Goal: Answer question/provide support: Answer question/provide support

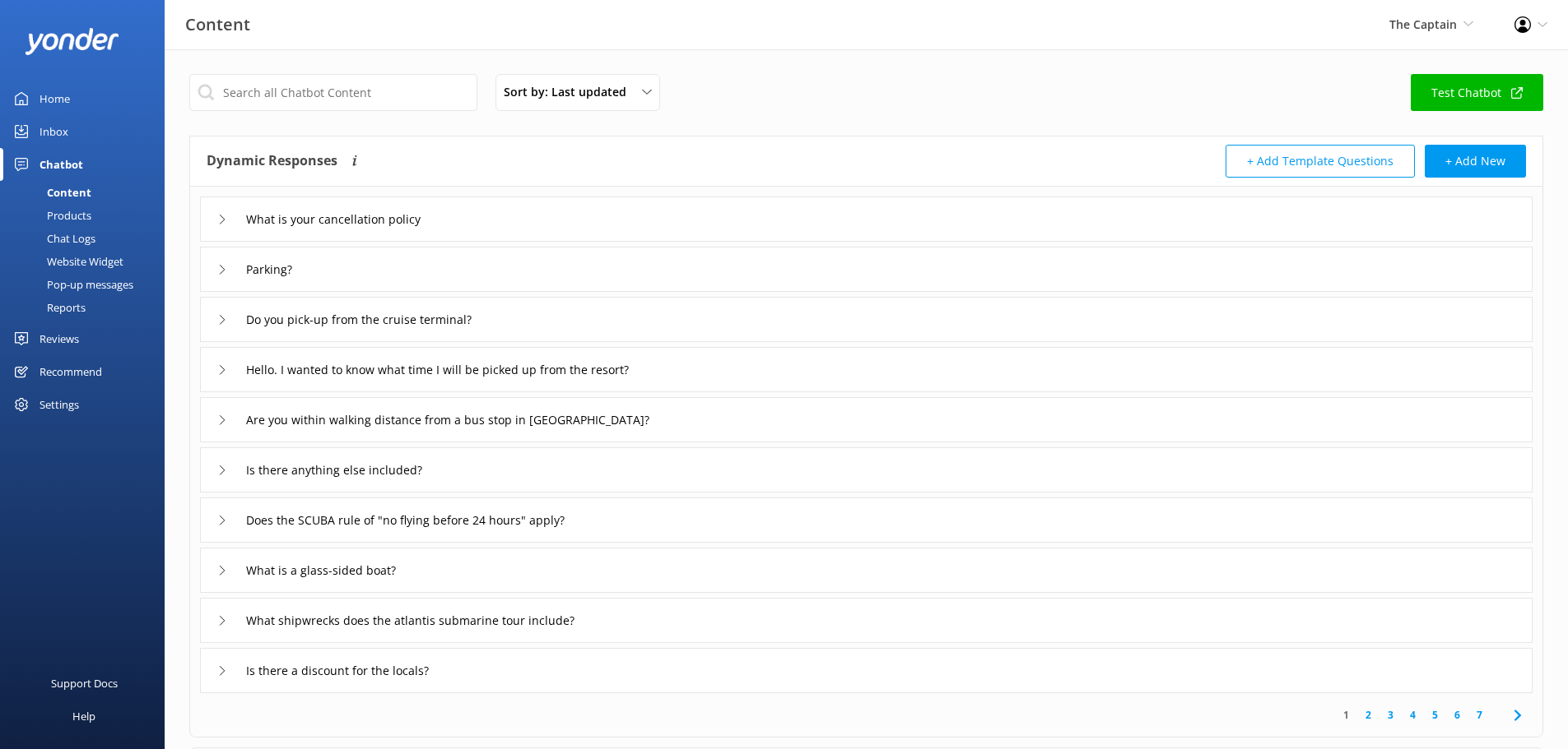
click at [63, 140] on div "Inbox" at bounding box center [54, 132] width 29 height 33
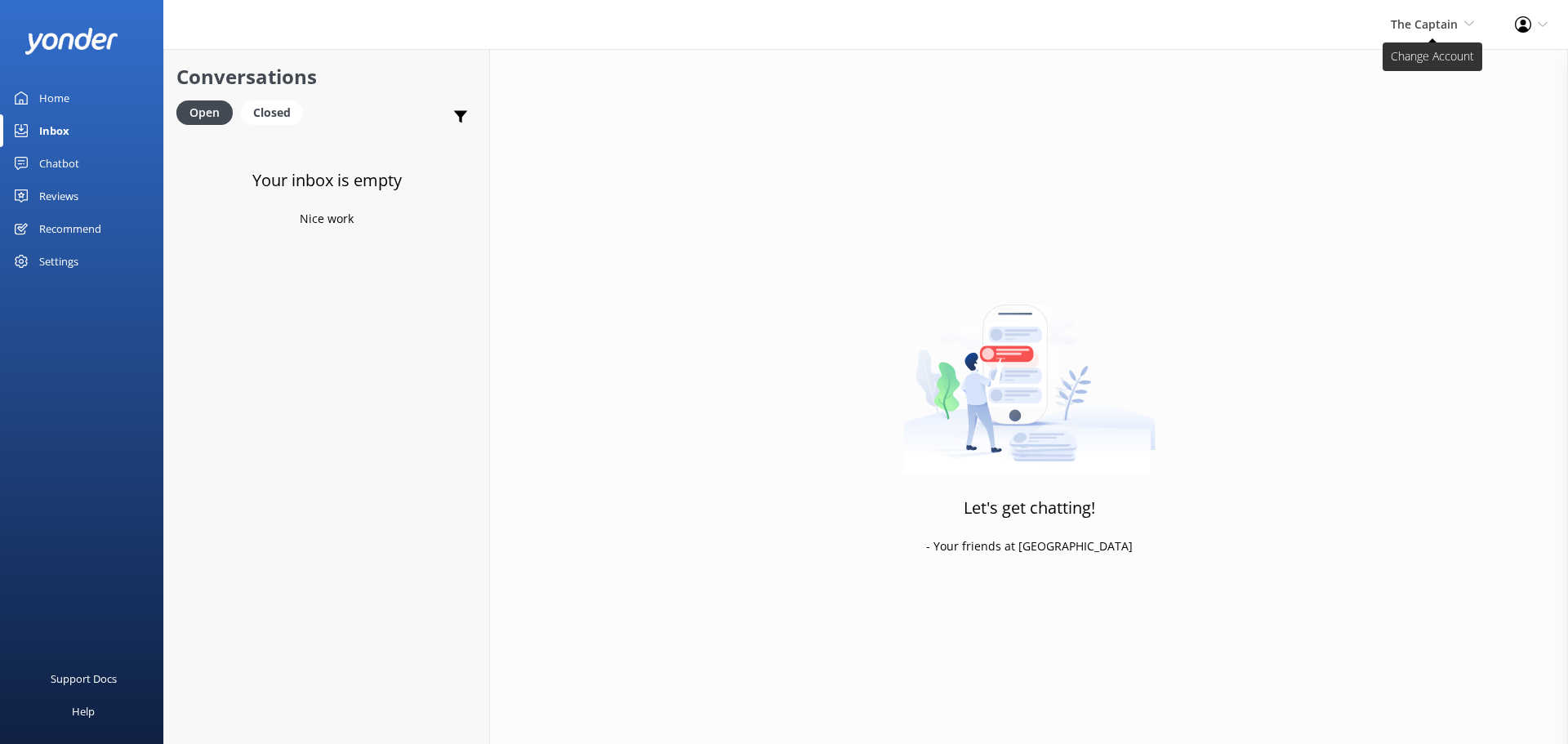
click at [1425, 20] on span "The Captain" at bounding box center [1424, 24] width 67 height 15
click at [1422, 61] on link "De [GEOGRAPHIC_DATA]" at bounding box center [1414, 70] width 164 height 39
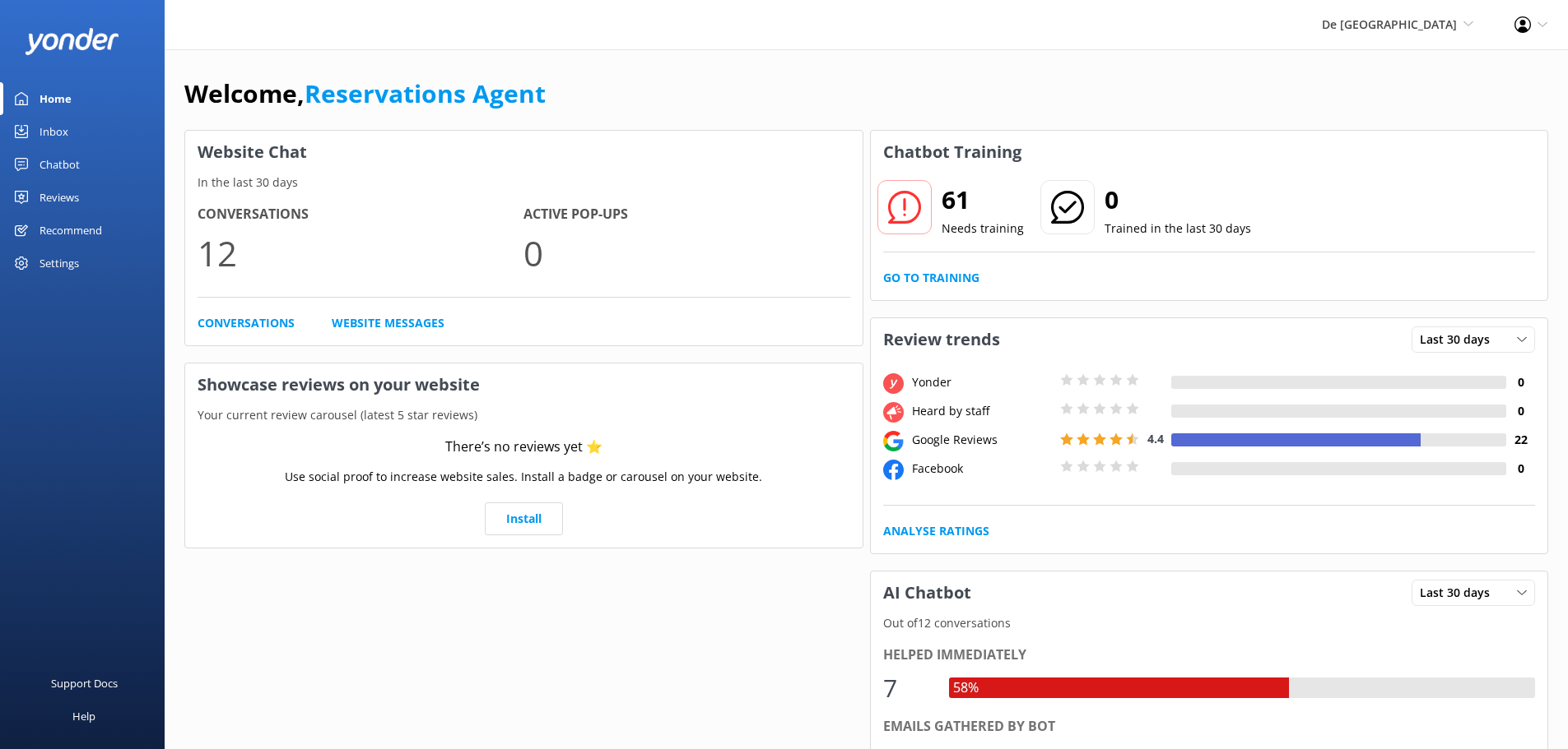
click at [56, 138] on div "Inbox" at bounding box center [54, 132] width 29 height 33
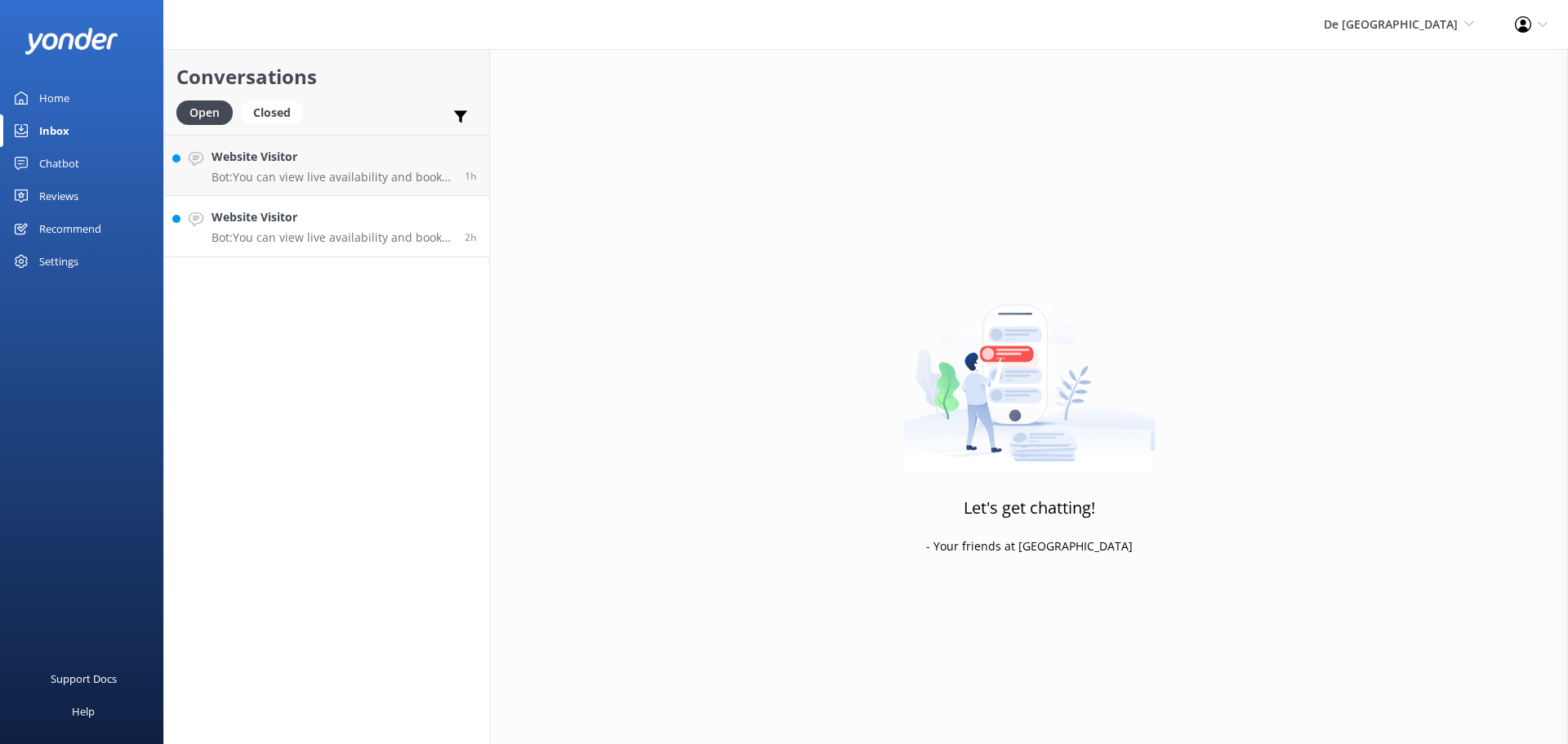
click at [370, 224] on h4 "Website Visitor" at bounding box center [332, 217] width 241 height 18
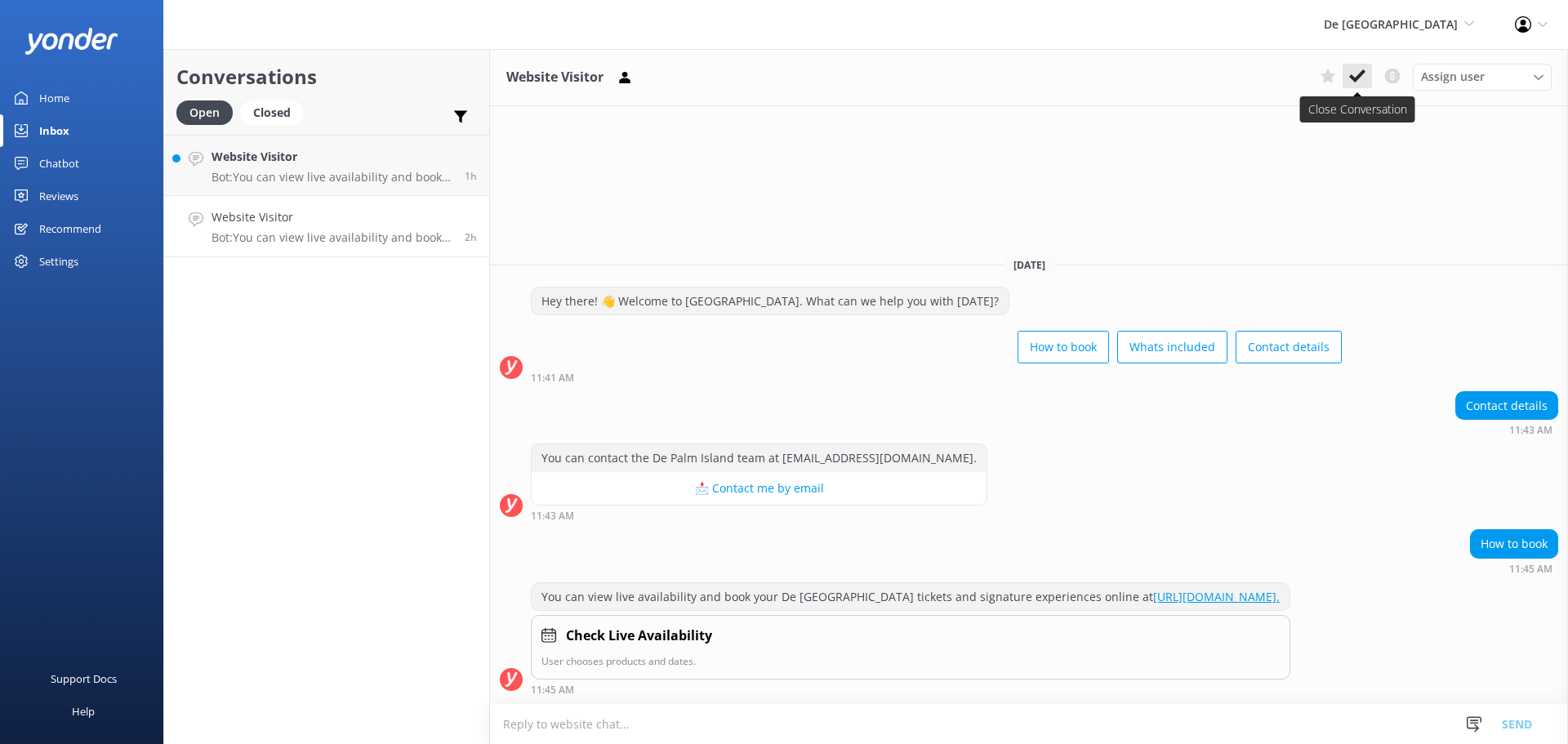
click at [1343, 70] on button at bounding box center [1357, 76] width 30 height 25
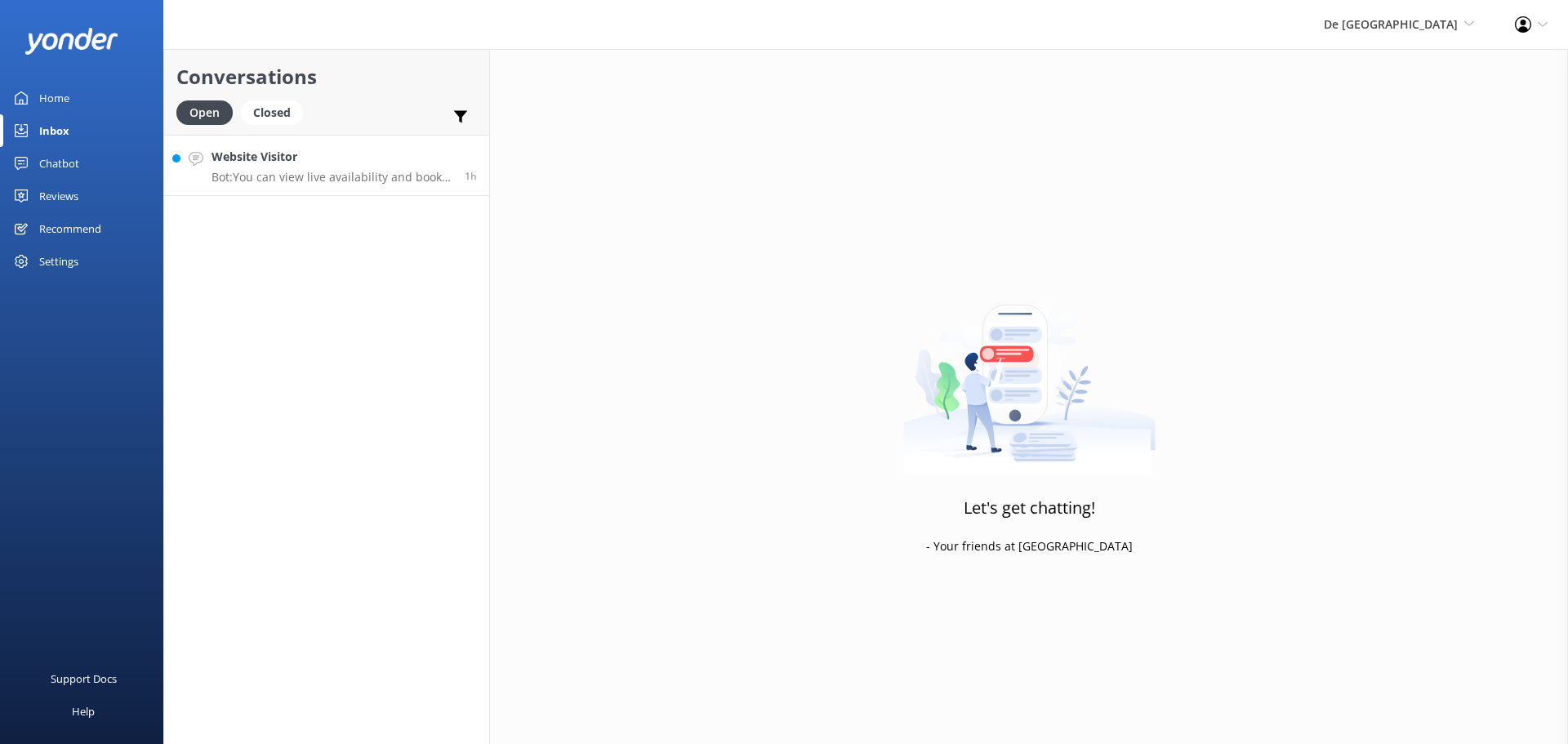
click at [326, 183] on p "Bot: You can view live availability and book your De Palm Island tickets online…" at bounding box center [332, 176] width 241 height 14
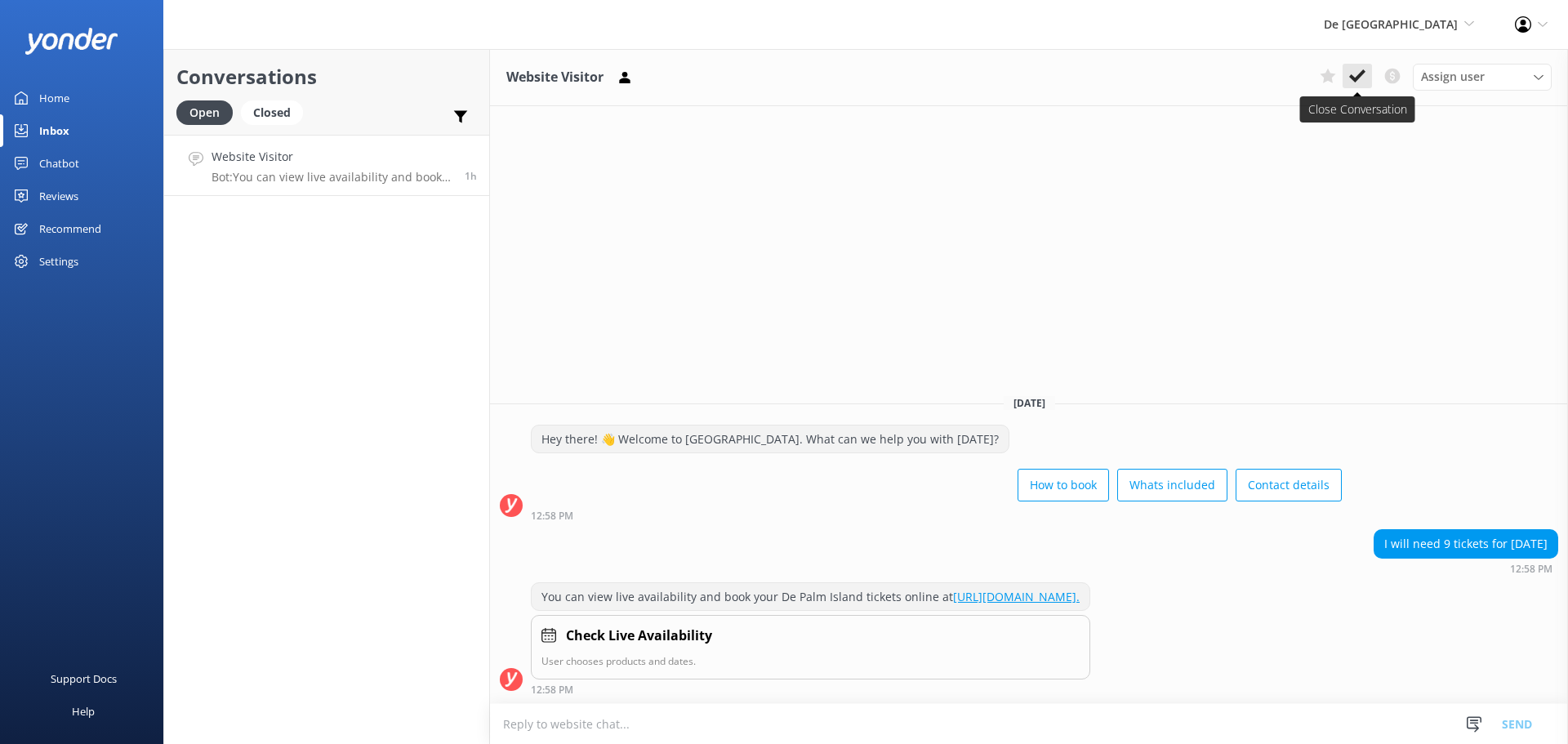
click at [1351, 84] on icon at bounding box center [1357, 76] width 16 height 16
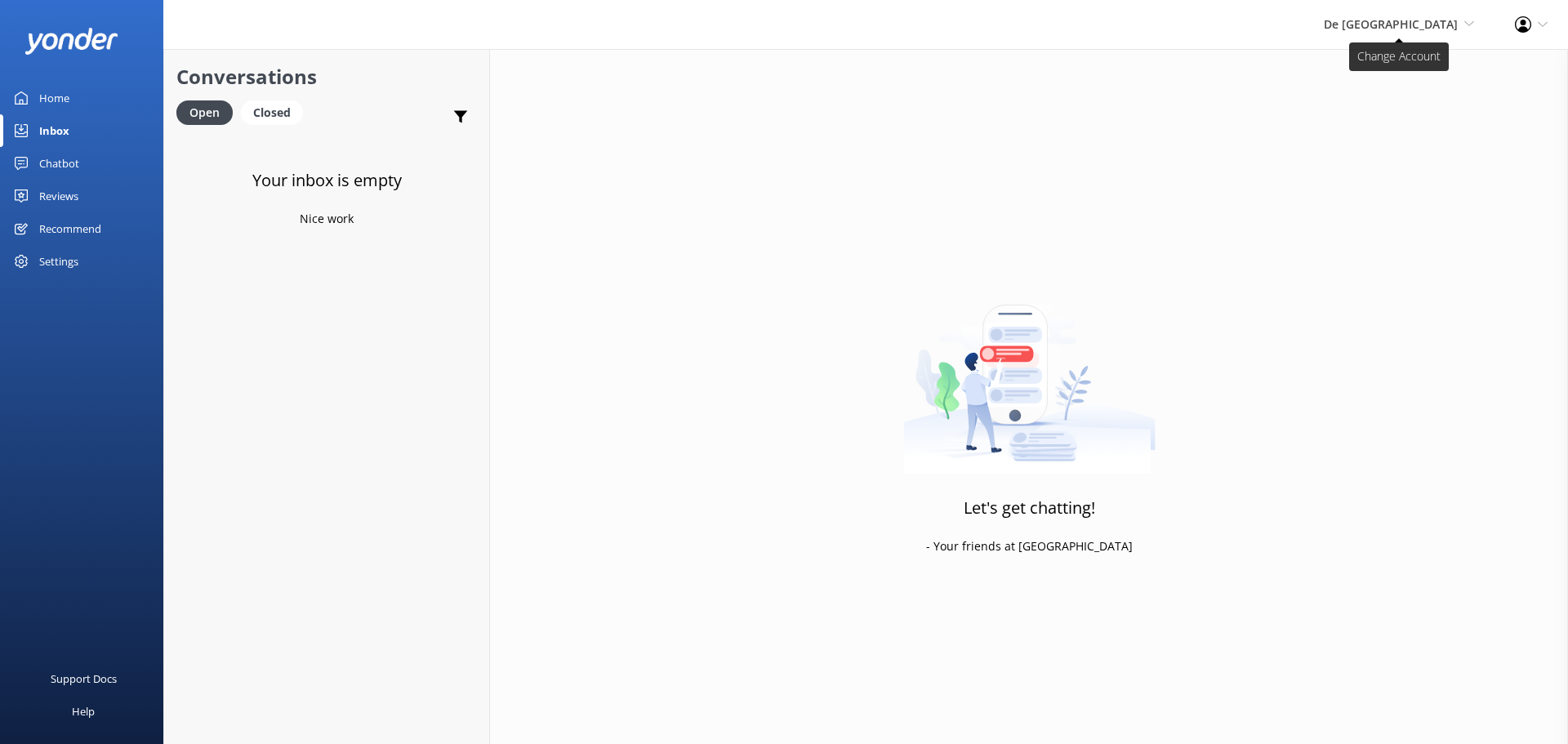
click at [1377, 29] on span "De [GEOGRAPHIC_DATA]" at bounding box center [1391, 24] width 134 height 15
click at [1405, 158] on link "The Captain" at bounding box center [1414, 148] width 164 height 39
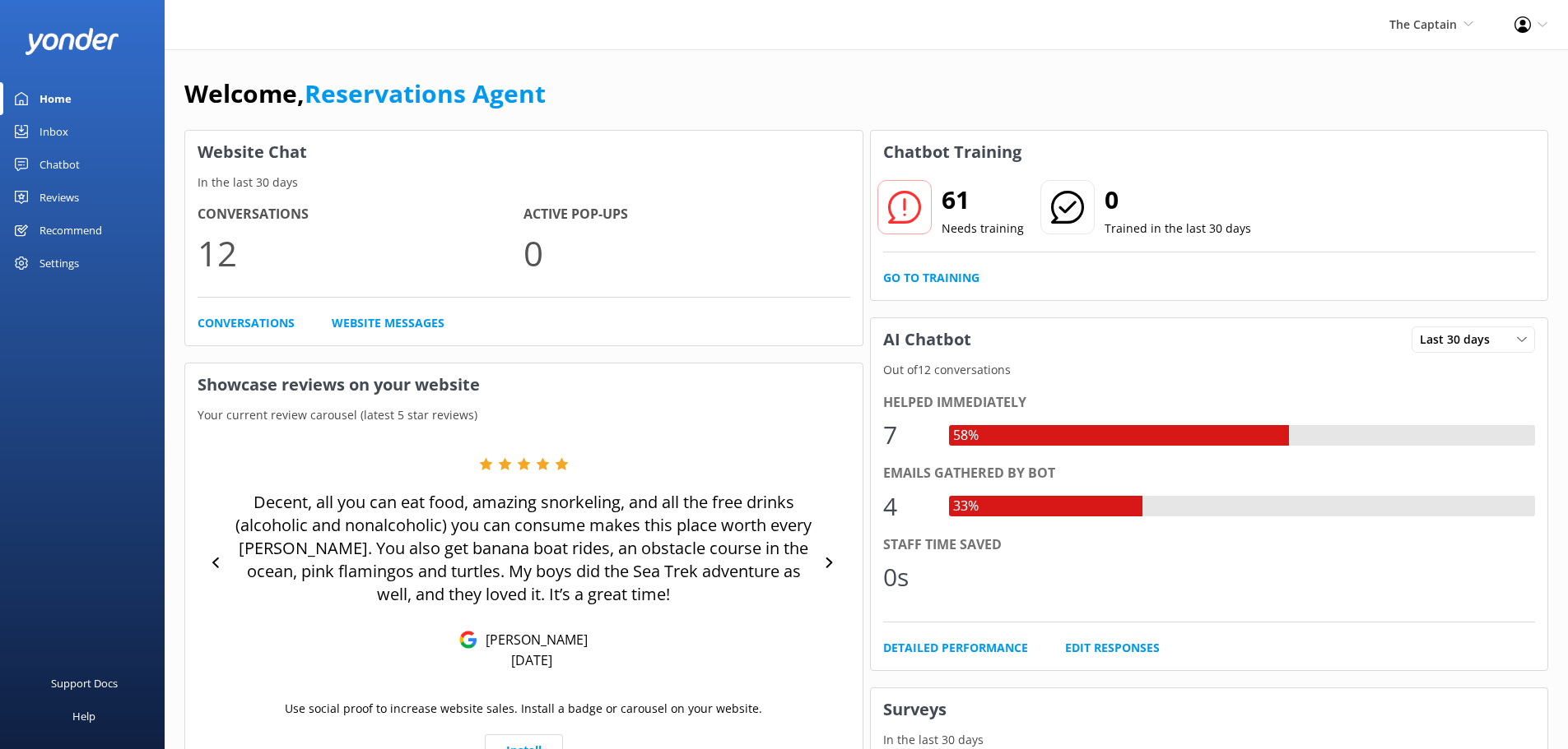
click at [56, 133] on div "Inbox" at bounding box center [54, 132] width 29 height 33
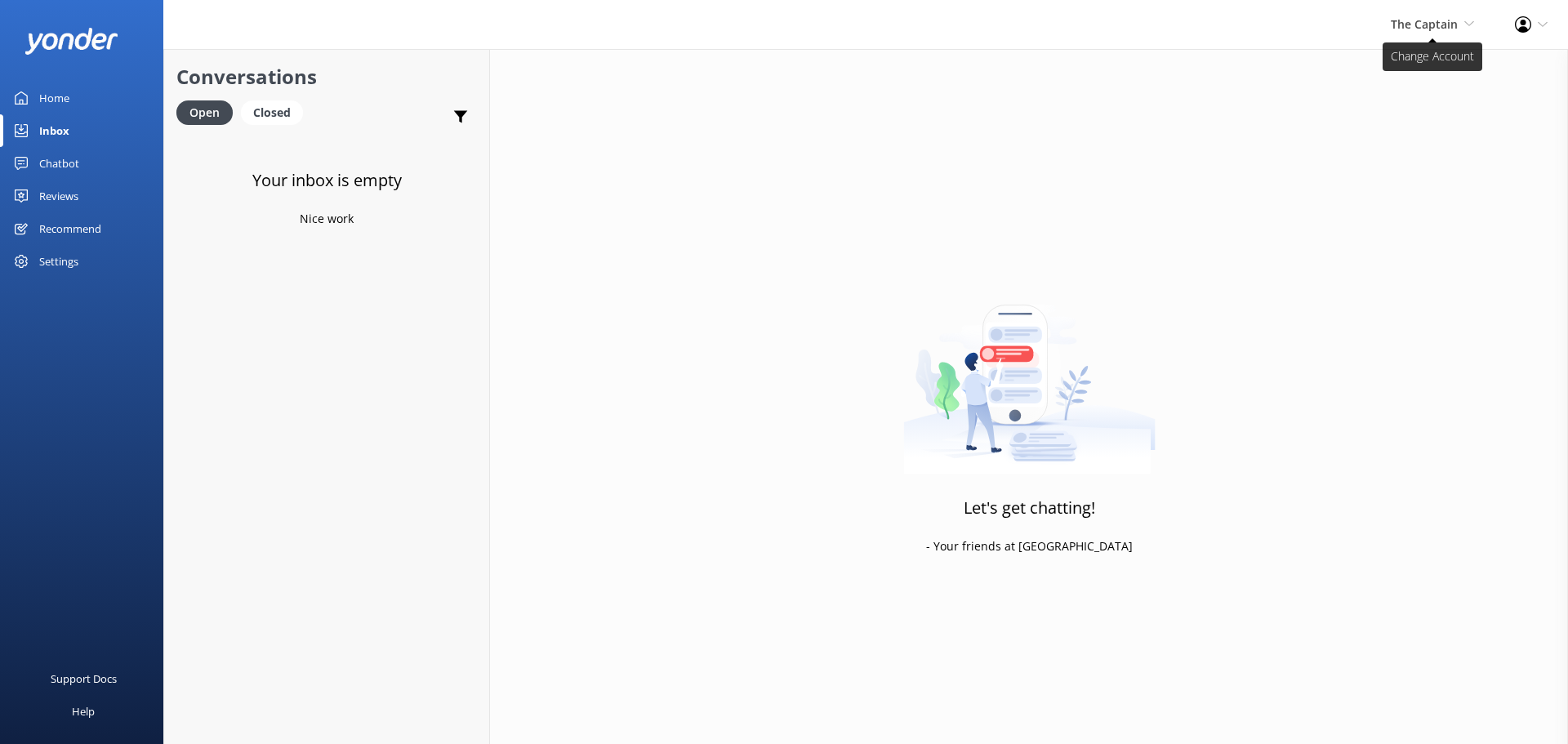
click at [1417, 23] on span "The Captain" at bounding box center [1424, 24] width 67 height 15
click at [1418, 114] on link "Aruba's Activities Expert" at bounding box center [1414, 109] width 164 height 39
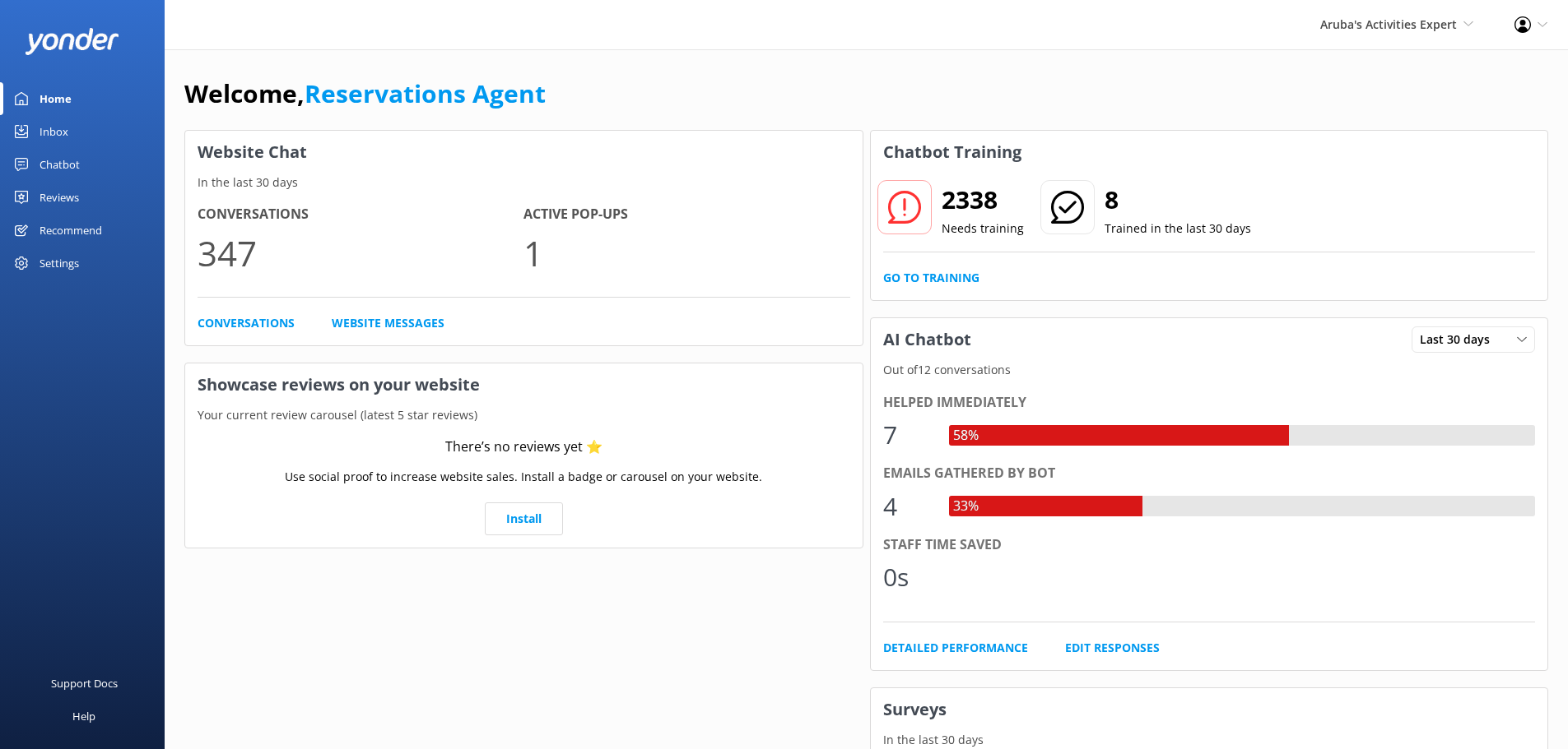
click at [44, 131] on div "Inbox" at bounding box center [54, 132] width 29 height 33
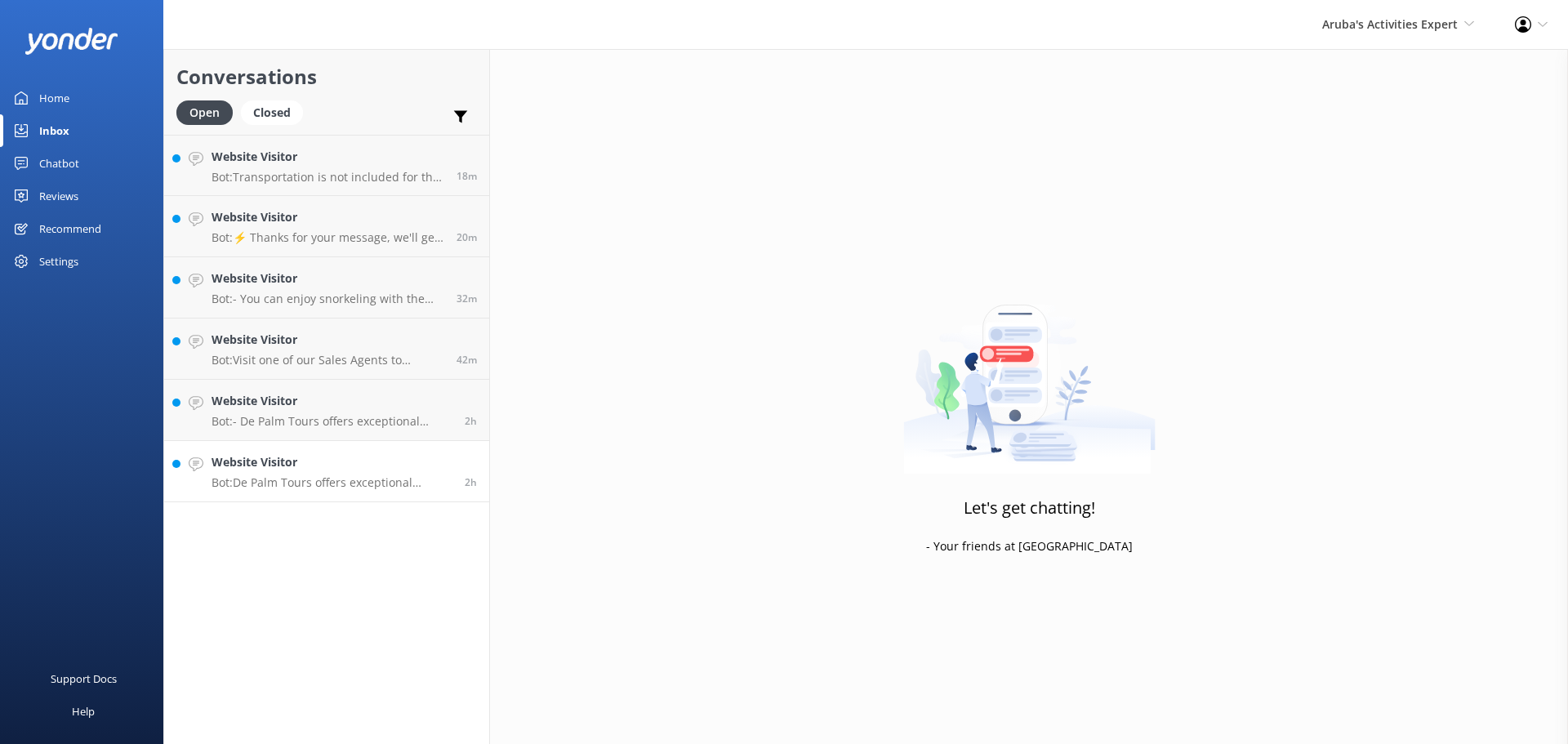
drag, startPoint x: 391, startPoint y: 495, endPoint x: 393, endPoint y: 486, distance: 9.2
click at [390, 495] on link "Website Visitor Bot: De Palm Tours offers exceptional airport transfer services…" at bounding box center [326, 472] width 325 height 61
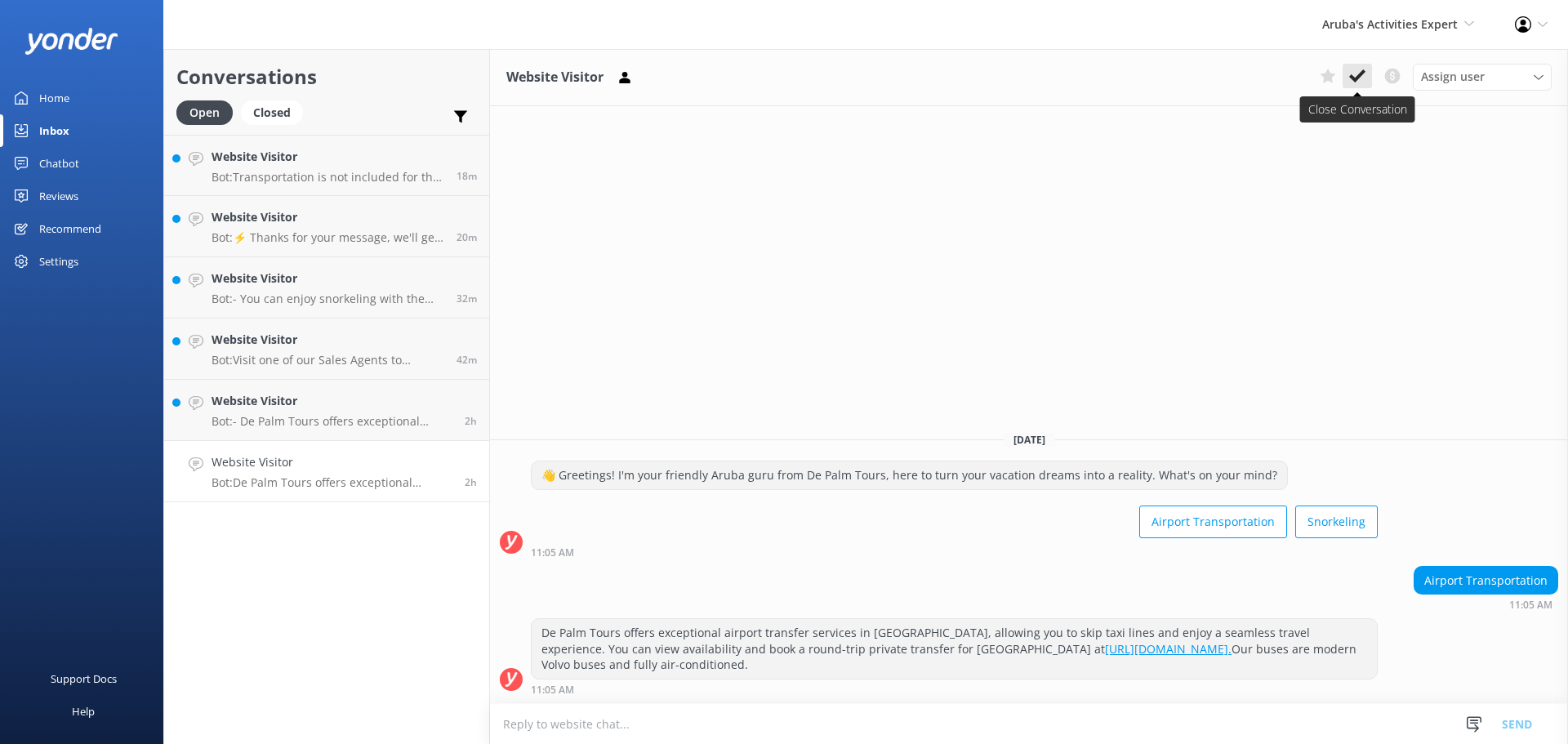
click at [1359, 74] on use at bounding box center [1357, 76] width 16 height 13
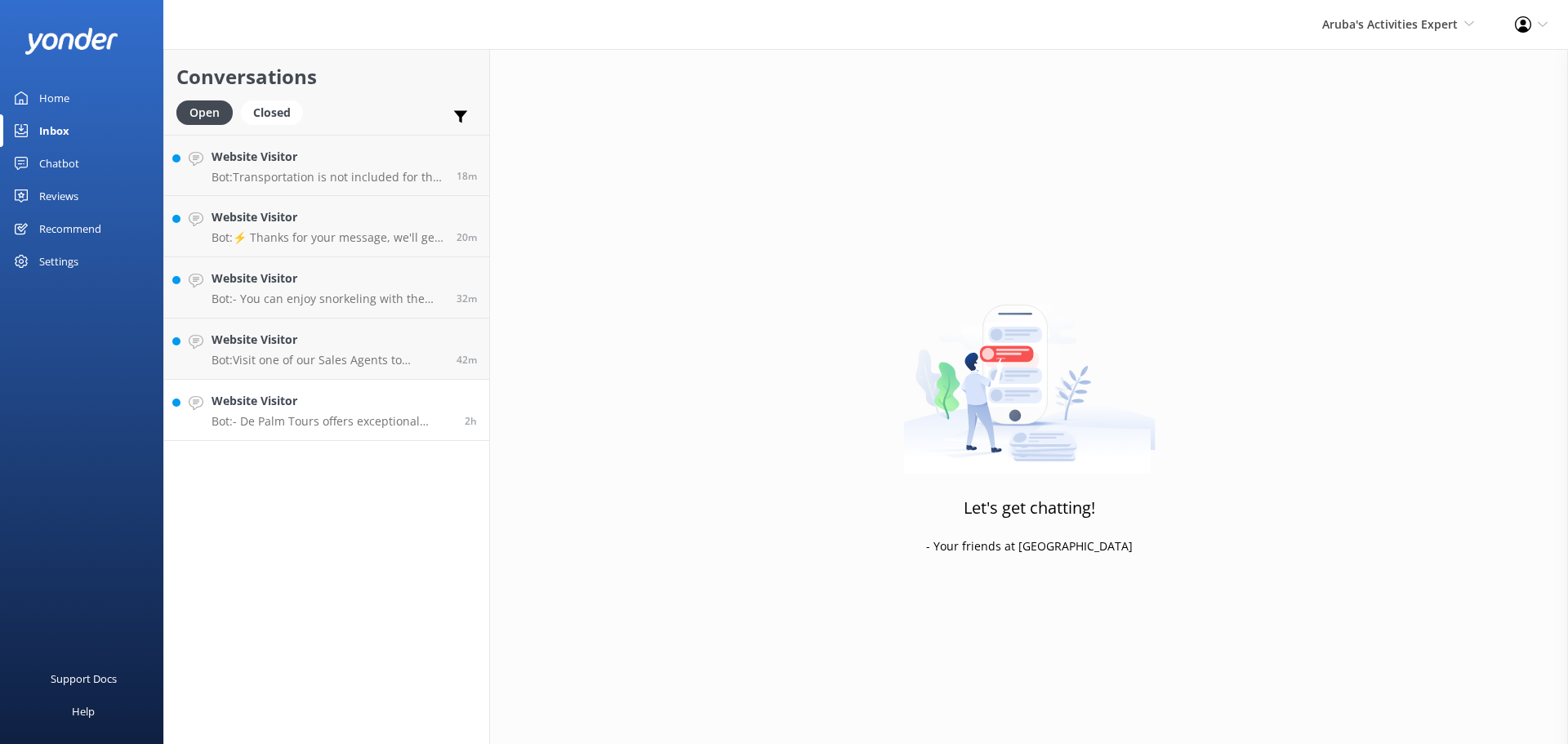
click at [329, 402] on h4 "Website Visitor" at bounding box center [332, 400] width 241 height 18
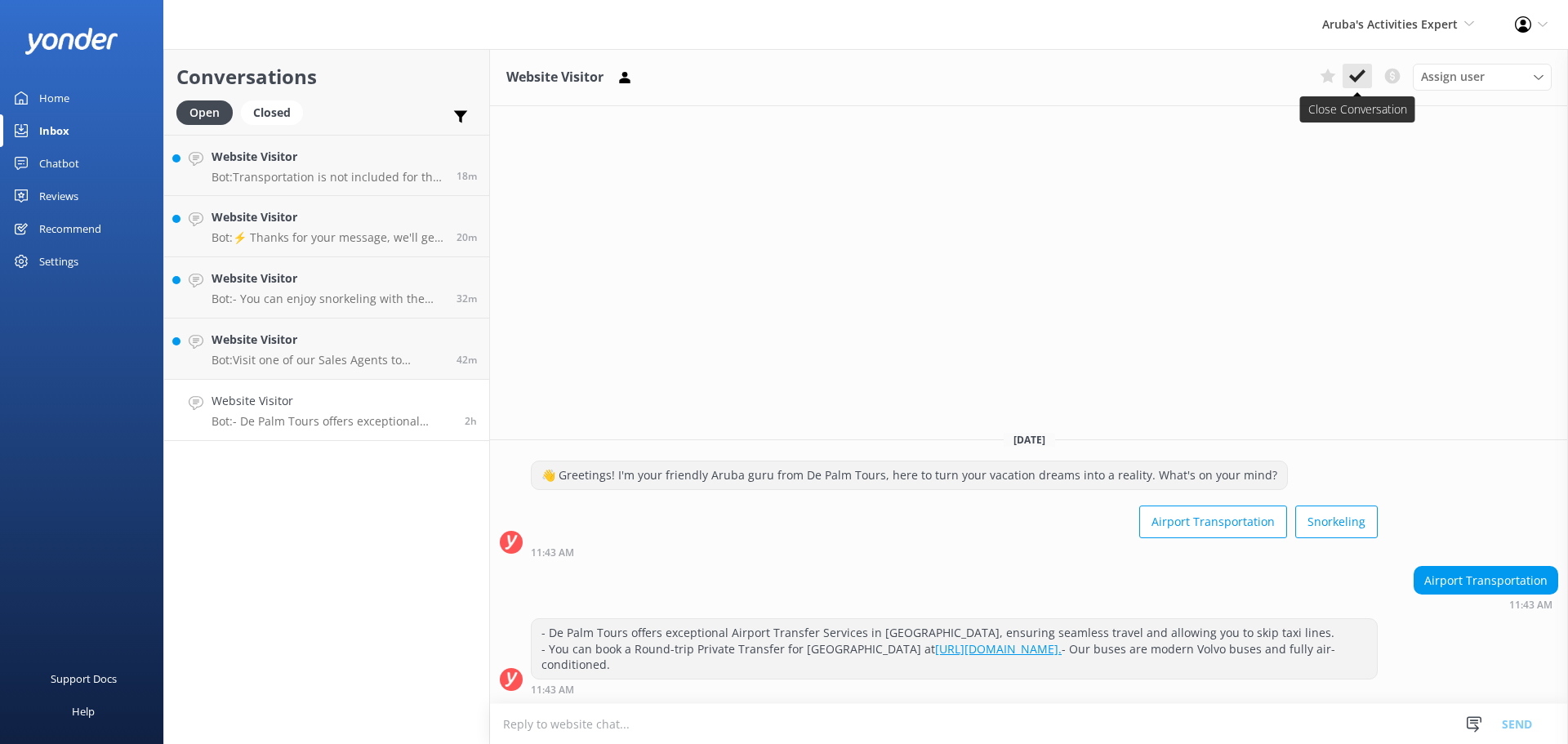
click at [1357, 74] on icon at bounding box center [1357, 76] width 16 height 16
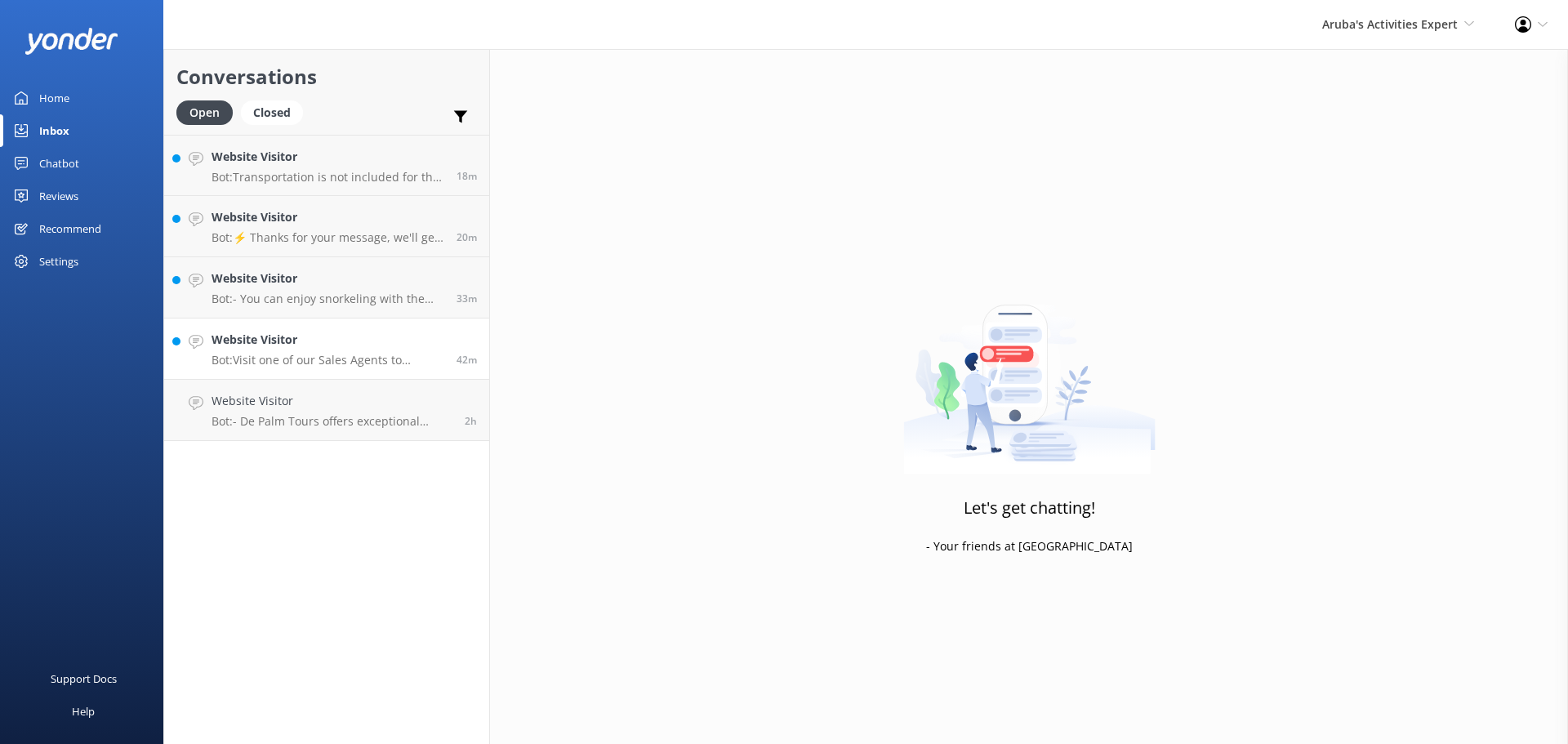
click at [357, 337] on h4 "Website Visitor" at bounding box center [327, 339] width 232 height 18
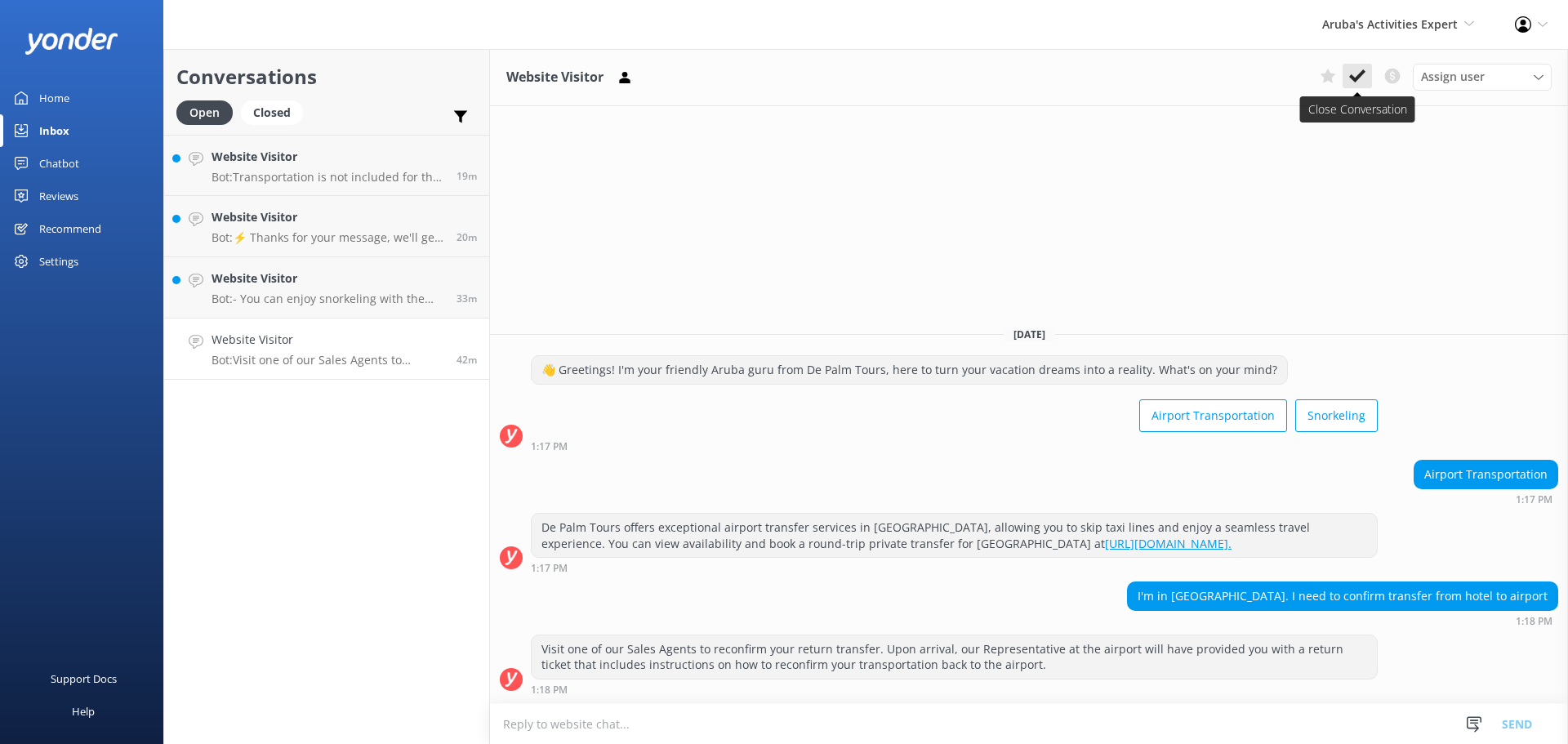
click at [1360, 79] on icon at bounding box center [1357, 76] width 16 height 16
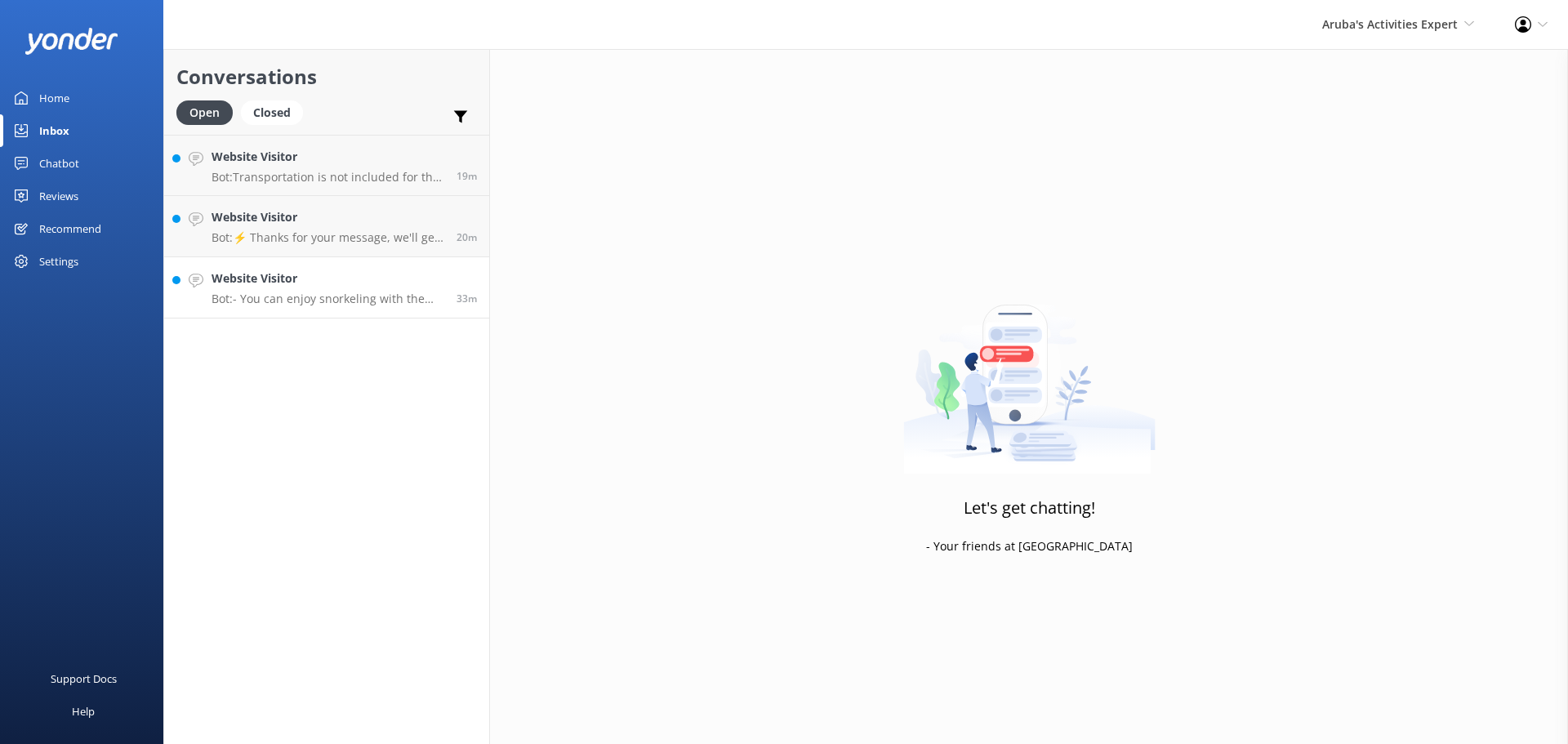
click at [306, 309] on link "Website Visitor Bot: - You can enjoy snorkeling with the Palm Pleasure catamara…" at bounding box center [326, 288] width 325 height 61
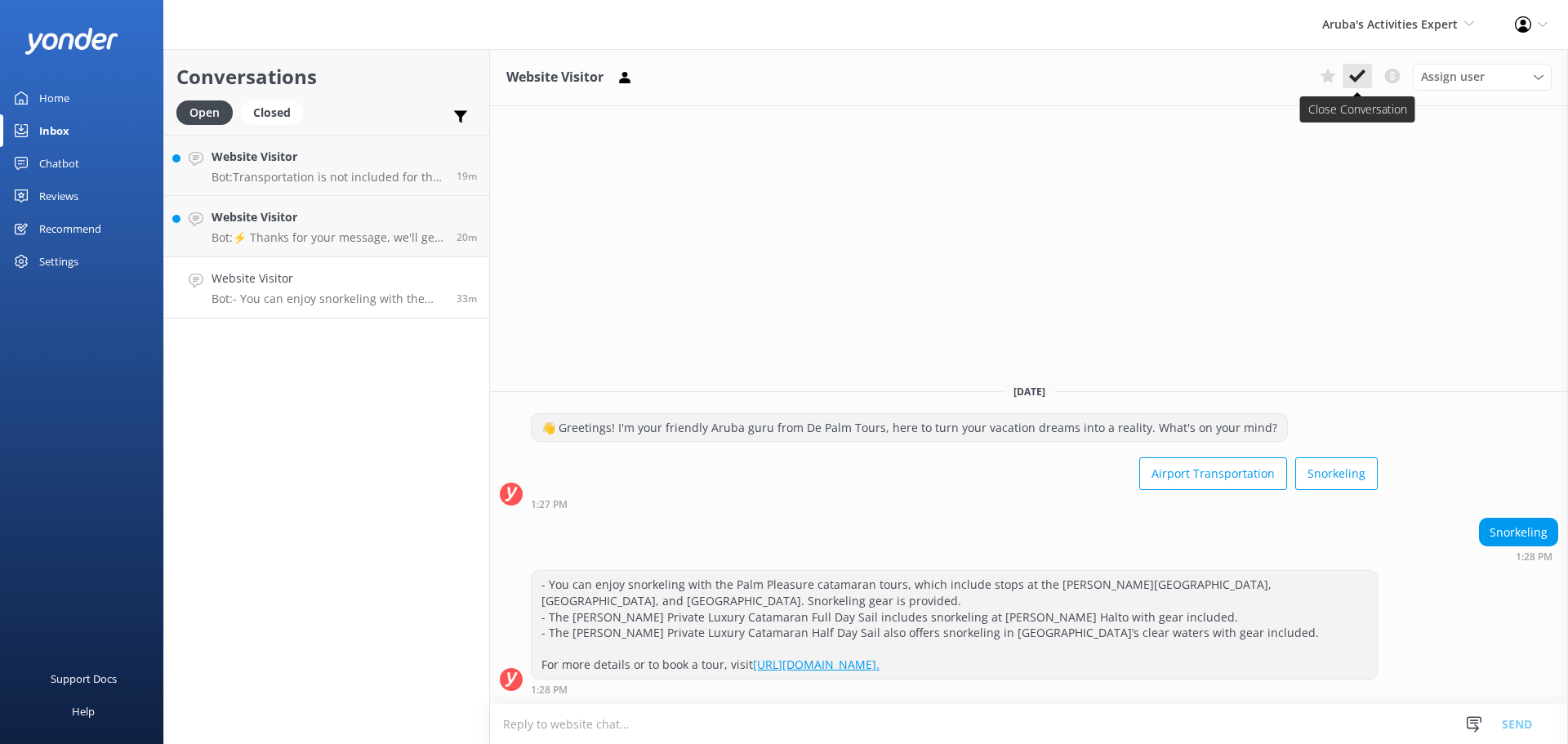
click at [1358, 74] on icon at bounding box center [1357, 76] width 16 height 16
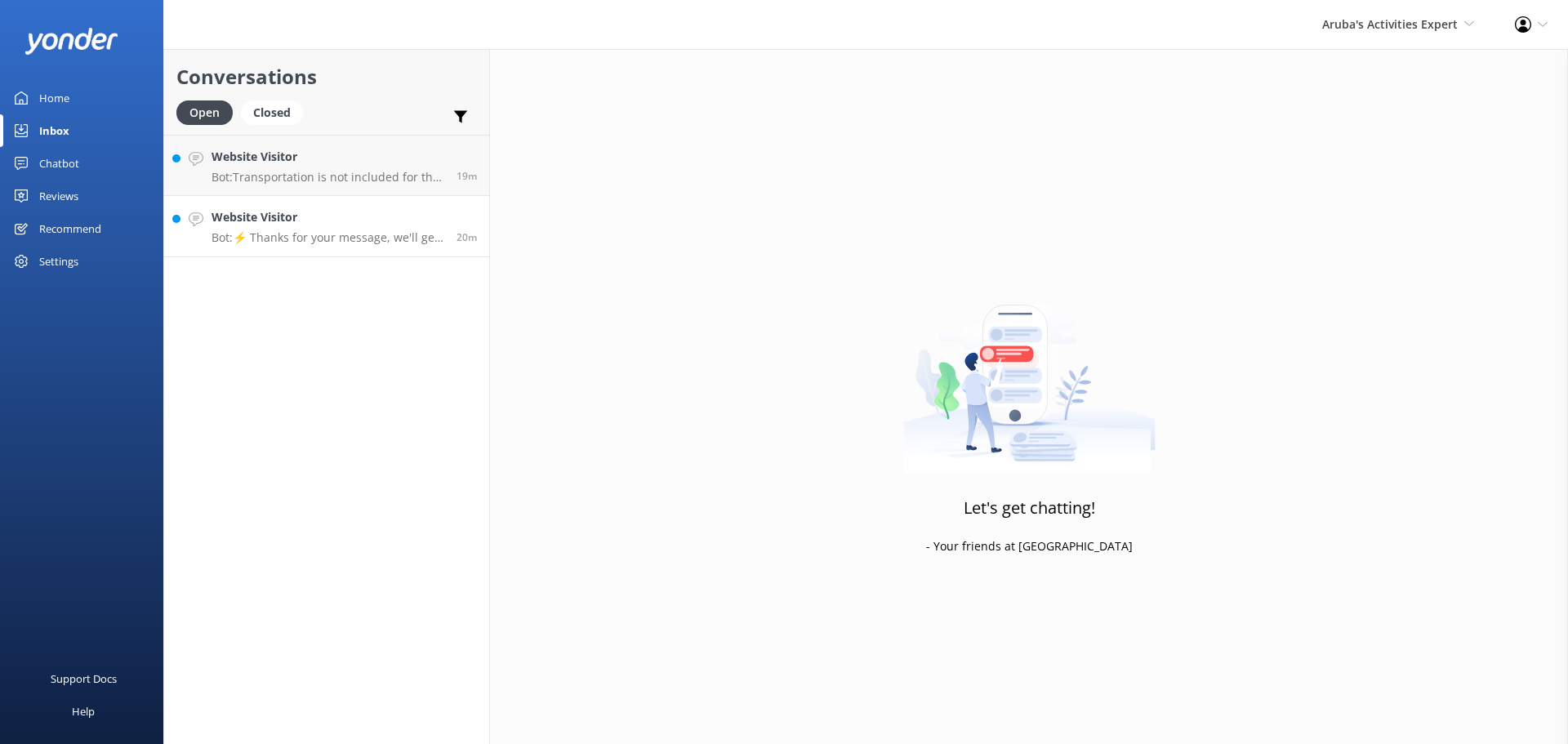
click at [326, 232] on p "Bot: ⚡ Thanks for your message, we'll get back to you as soon as we can." at bounding box center [327, 238] width 232 height 14
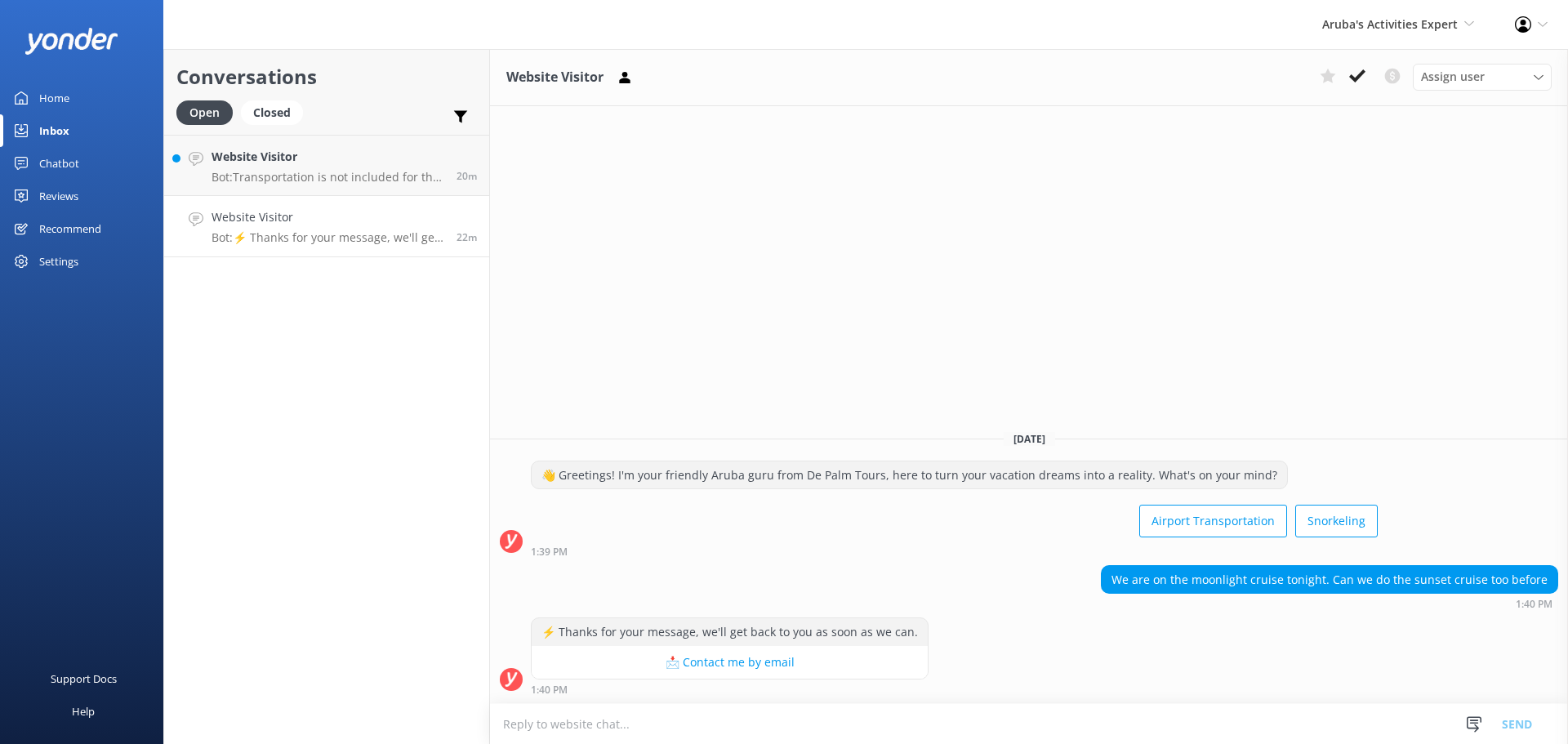
click at [729, 729] on textarea at bounding box center [1029, 724] width 1078 height 40
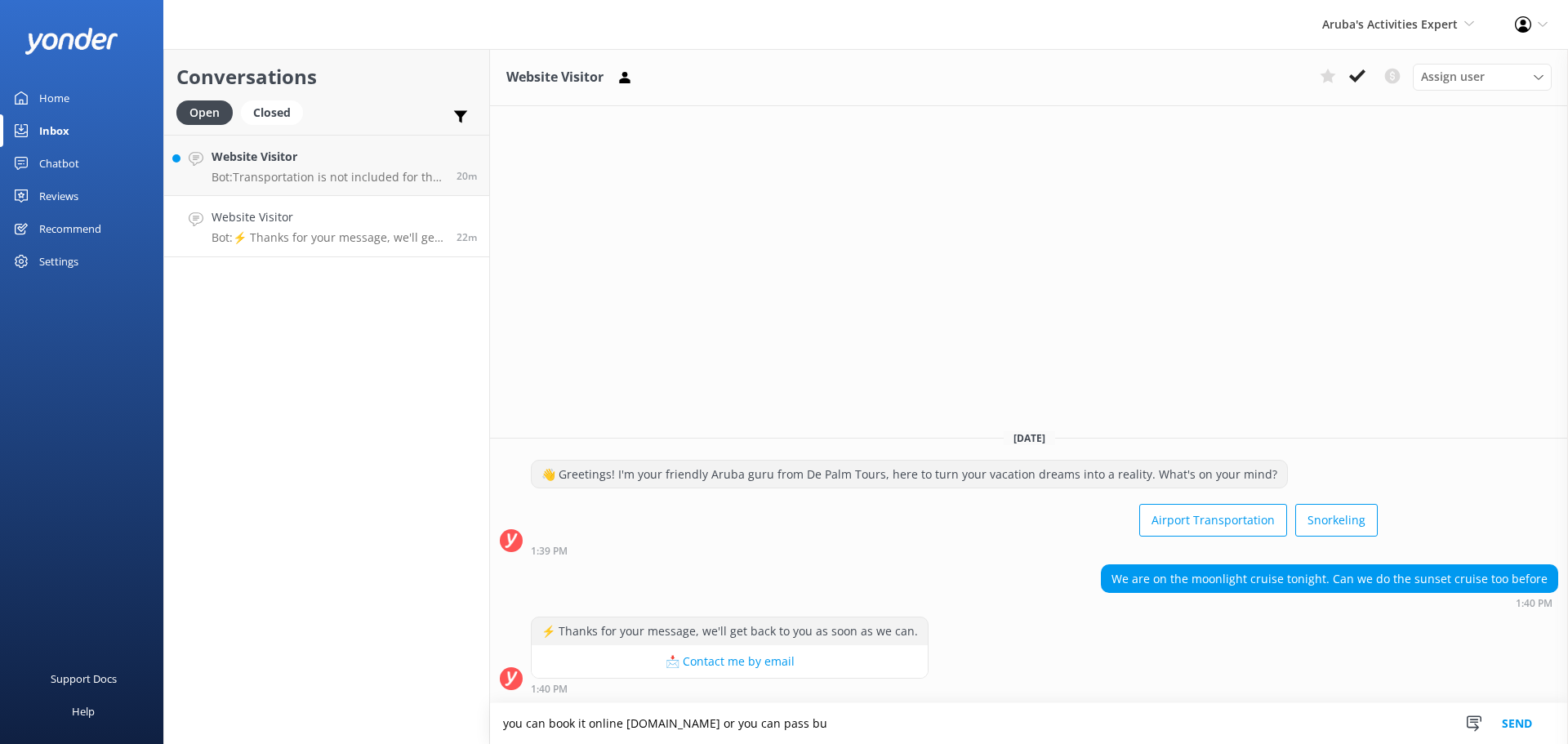
click at [873, 731] on textarea "you can book it online www.depalmtours.com or you can pass bu" at bounding box center [1029, 724] width 1078 height 41
type textarea "you can book it online www.depalmtours.com or you can pass by de palm tours des…"
click at [1503, 722] on button "Send" at bounding box center [1517, 724] width 61 height 41
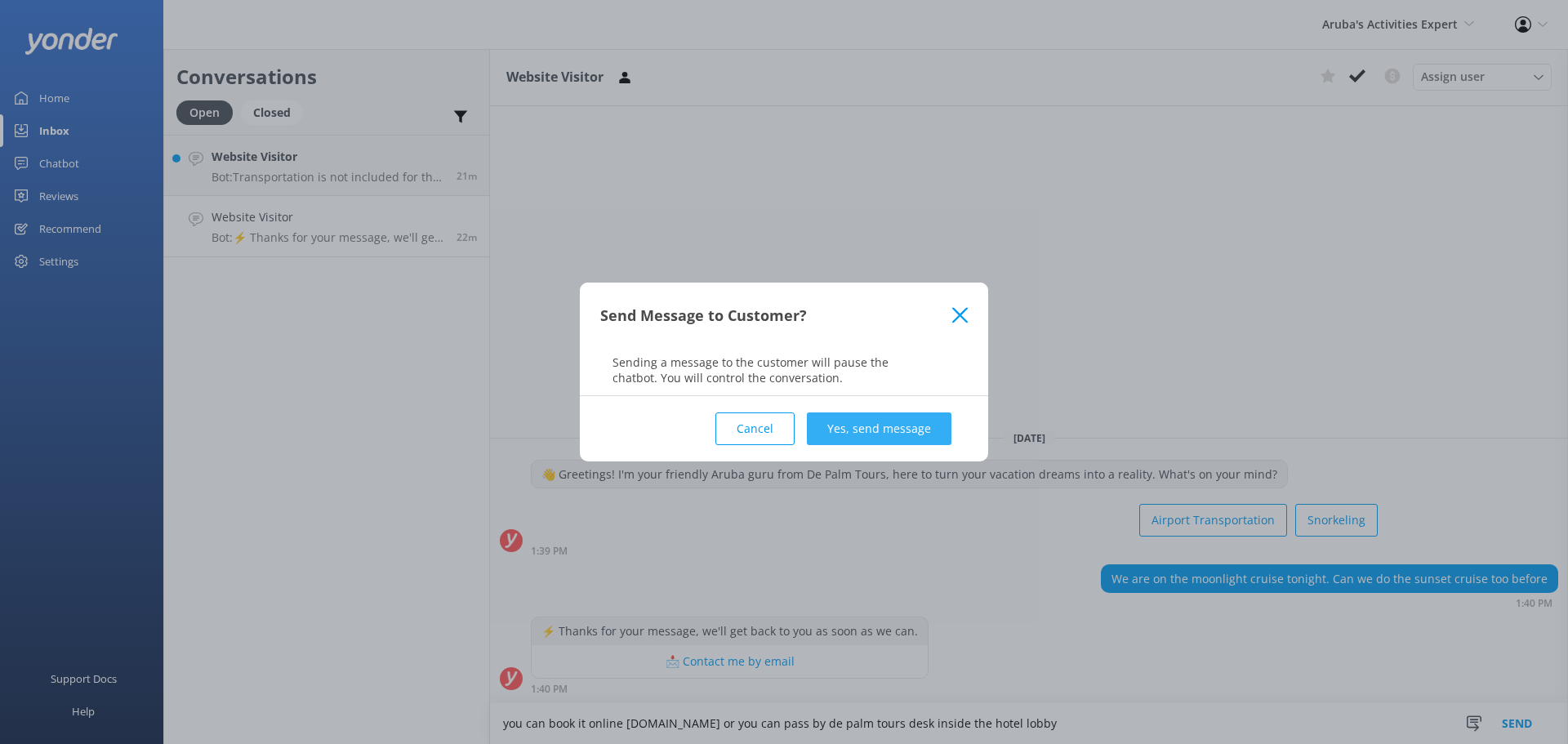
click at [884, 445] on button "Yes, send message" at bounding box center [879, 428] width 144 height 33
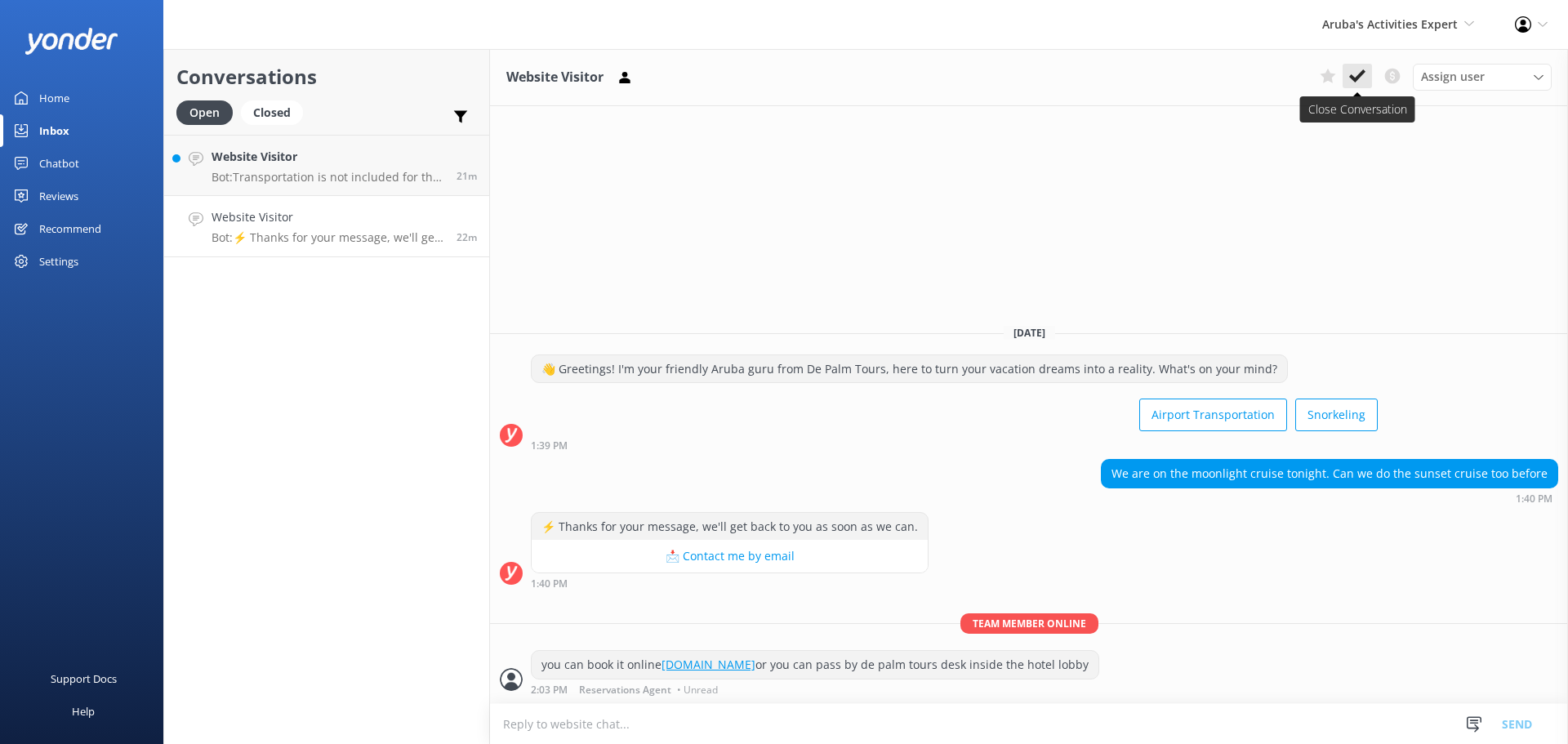
click at [1359, 87] on button at bounding box center [1357, 76] width 30 height 25
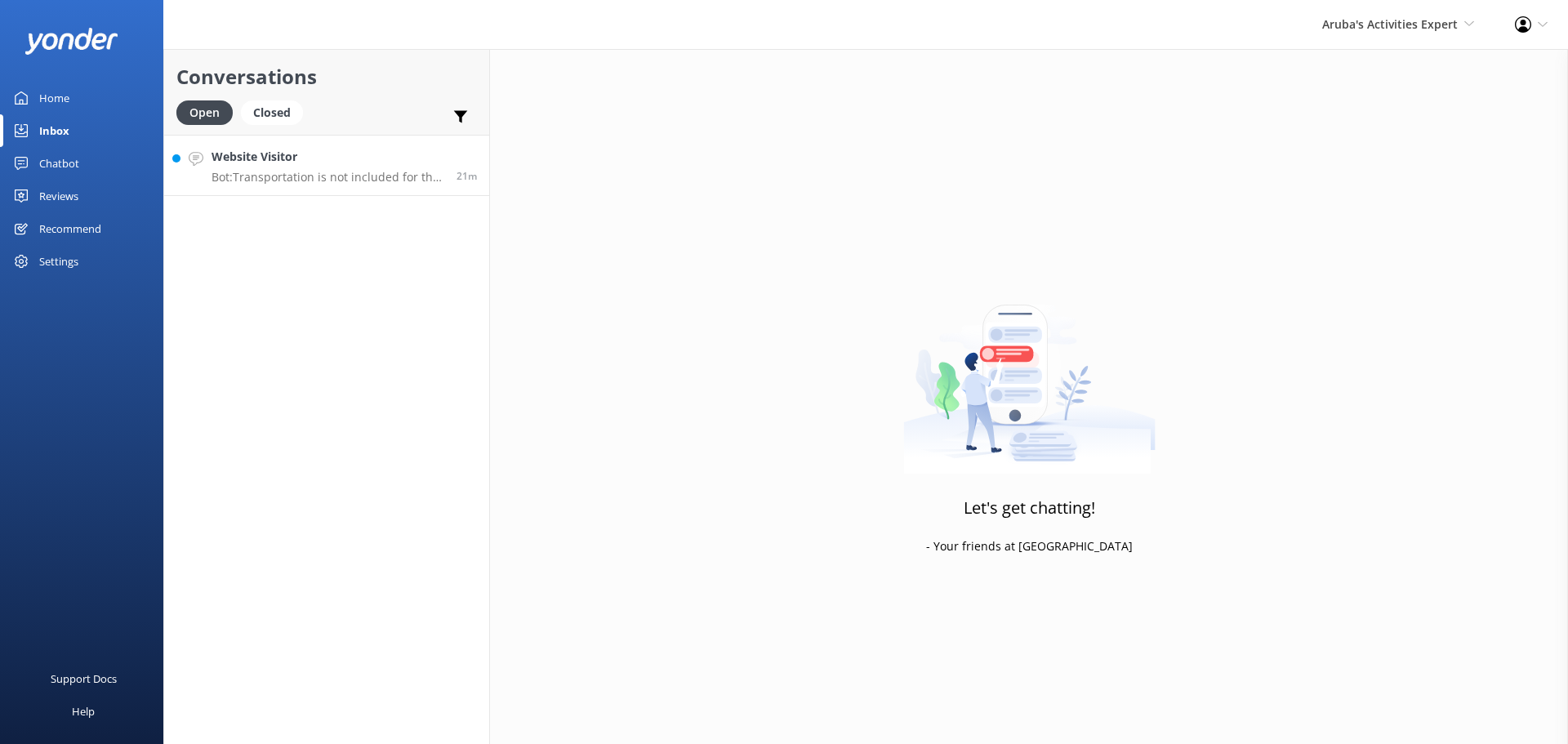
click at [330, 182] on p "Bot: Transportation is not included for the Palm Pleasure Catamaran tours. Gues…" at bounding box center [327, 176] width 232 height 14
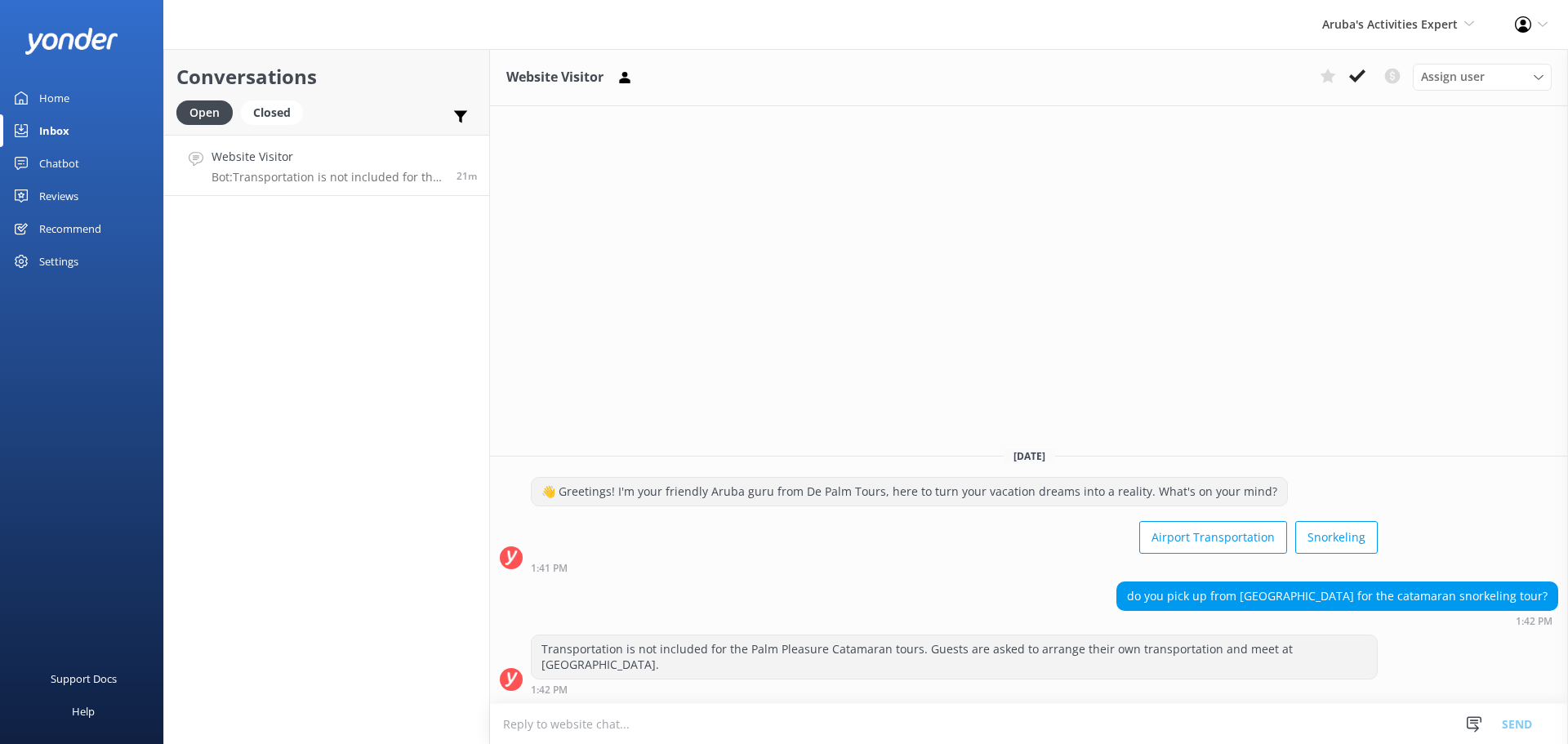
click at [1359, 74] on icon at bounding box center [1357, 76] width 16 height 16
